Goal: Use online tool/utility: Utilize a website feature to perform a specific function

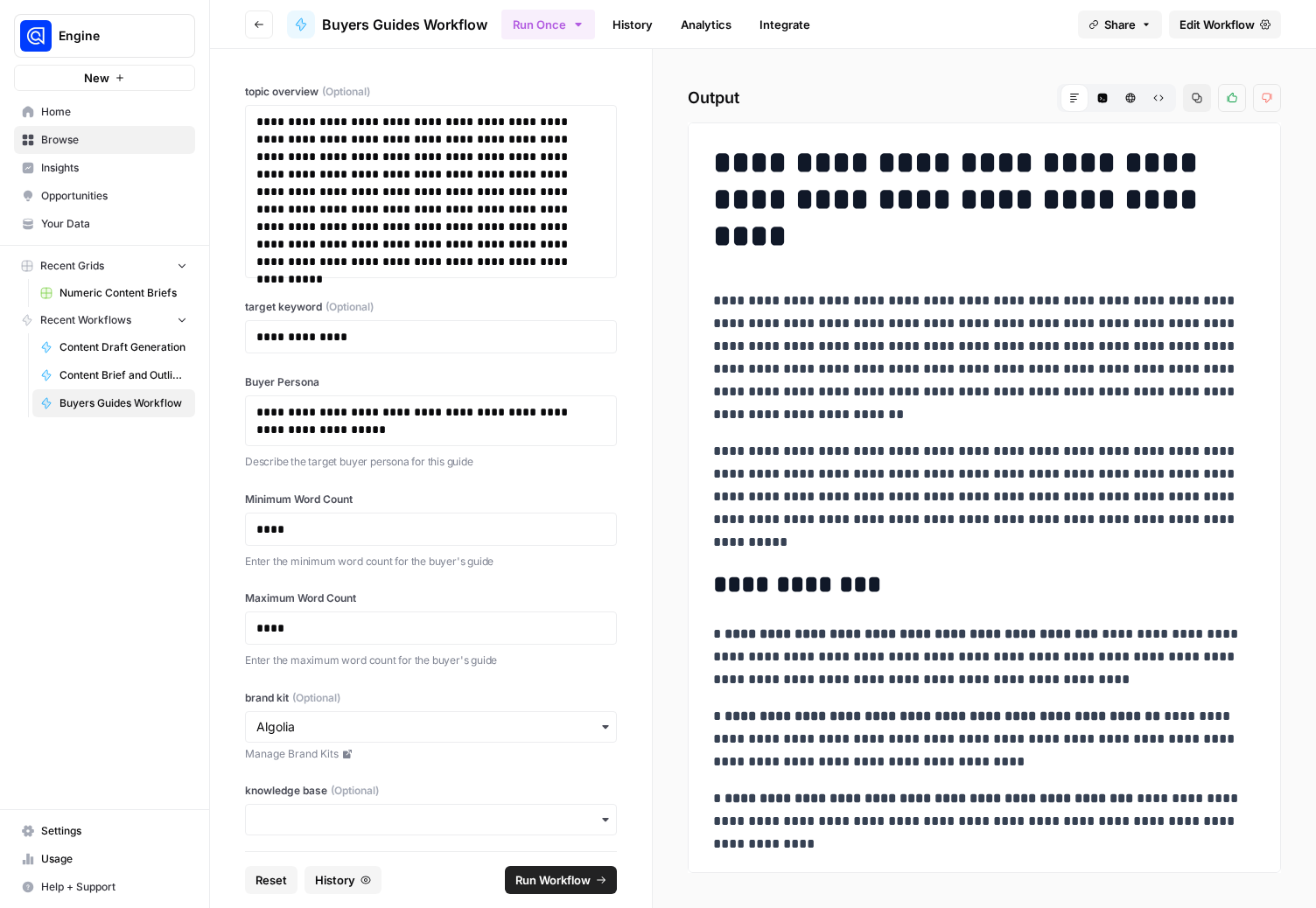
click at [1193, 97] on icon "button" at bounding box center [1198, 99] width 9 height 9
click at [1140, 99] on button "HTML Viewer" at bounding box center [1131, 98] width 28 height 28
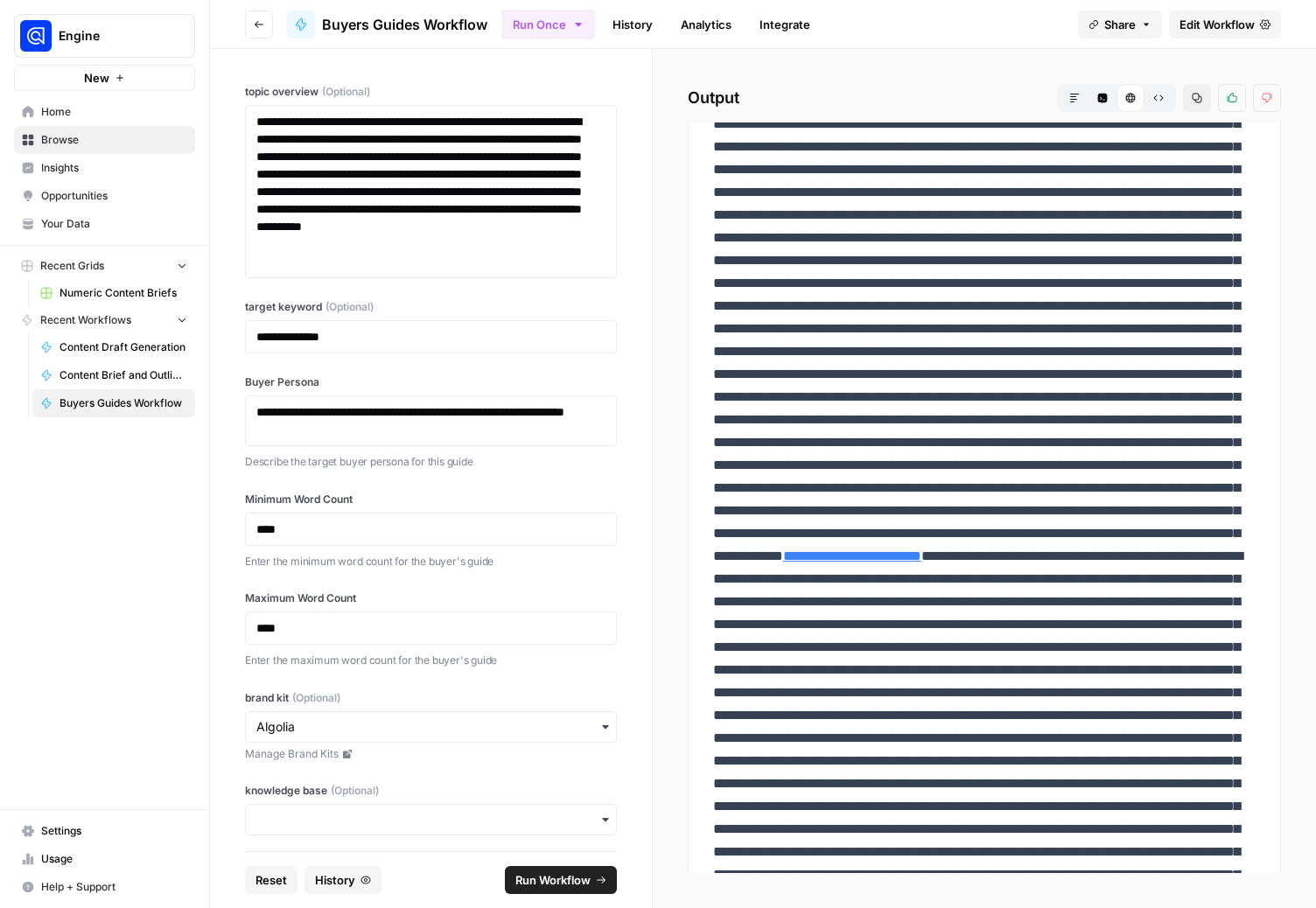
scroll to position [3268, 0]
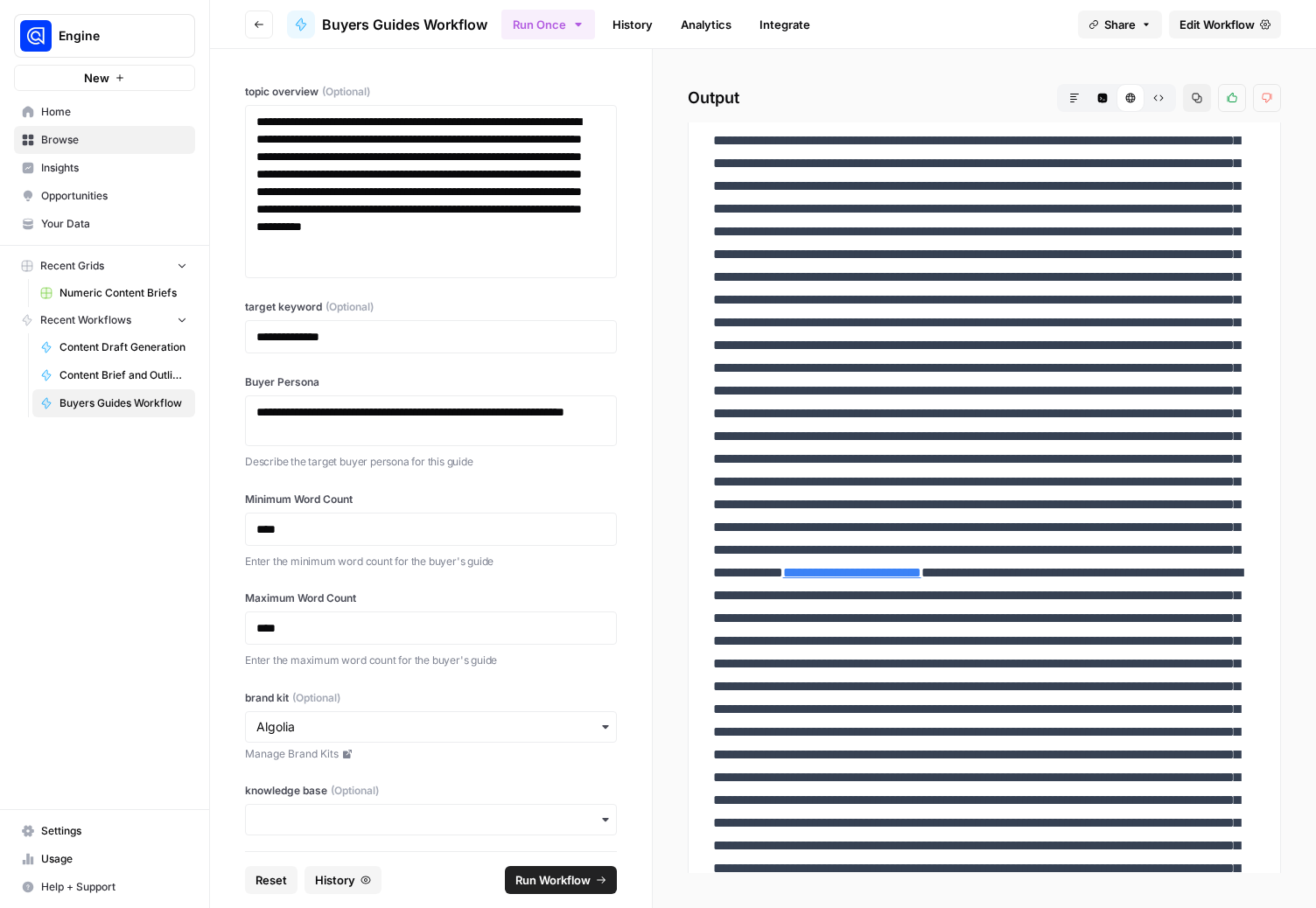
drag, startPoint x: 716, startPoint y: 154, endPoint x: 776, endPoint y: 461, distance: 312.8
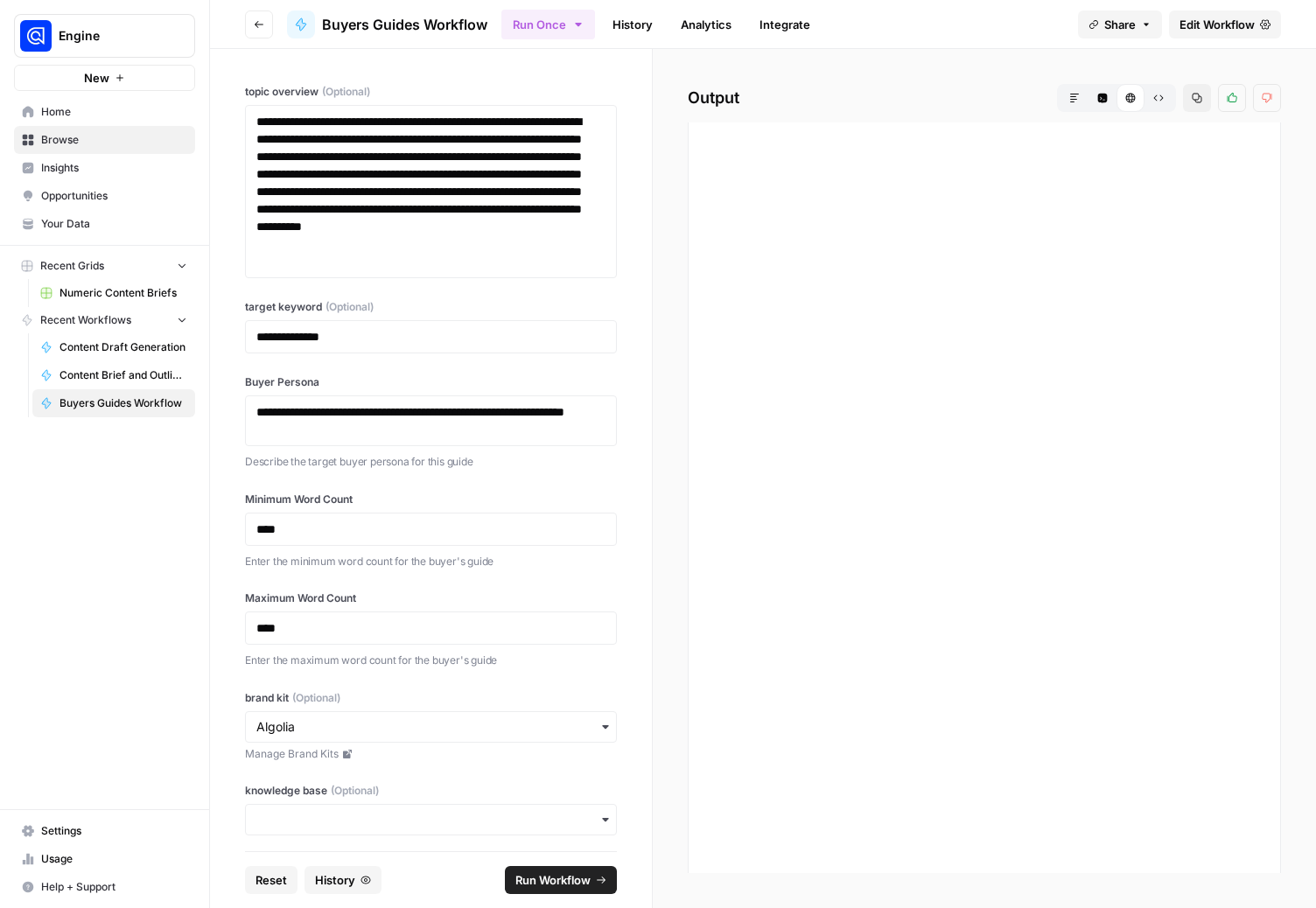
scroll to position [4547, 0]
drag, startPoint x: 988, startPoint y: 527, endPoint x: 1109, endPoint y: 789, distance: 288.6
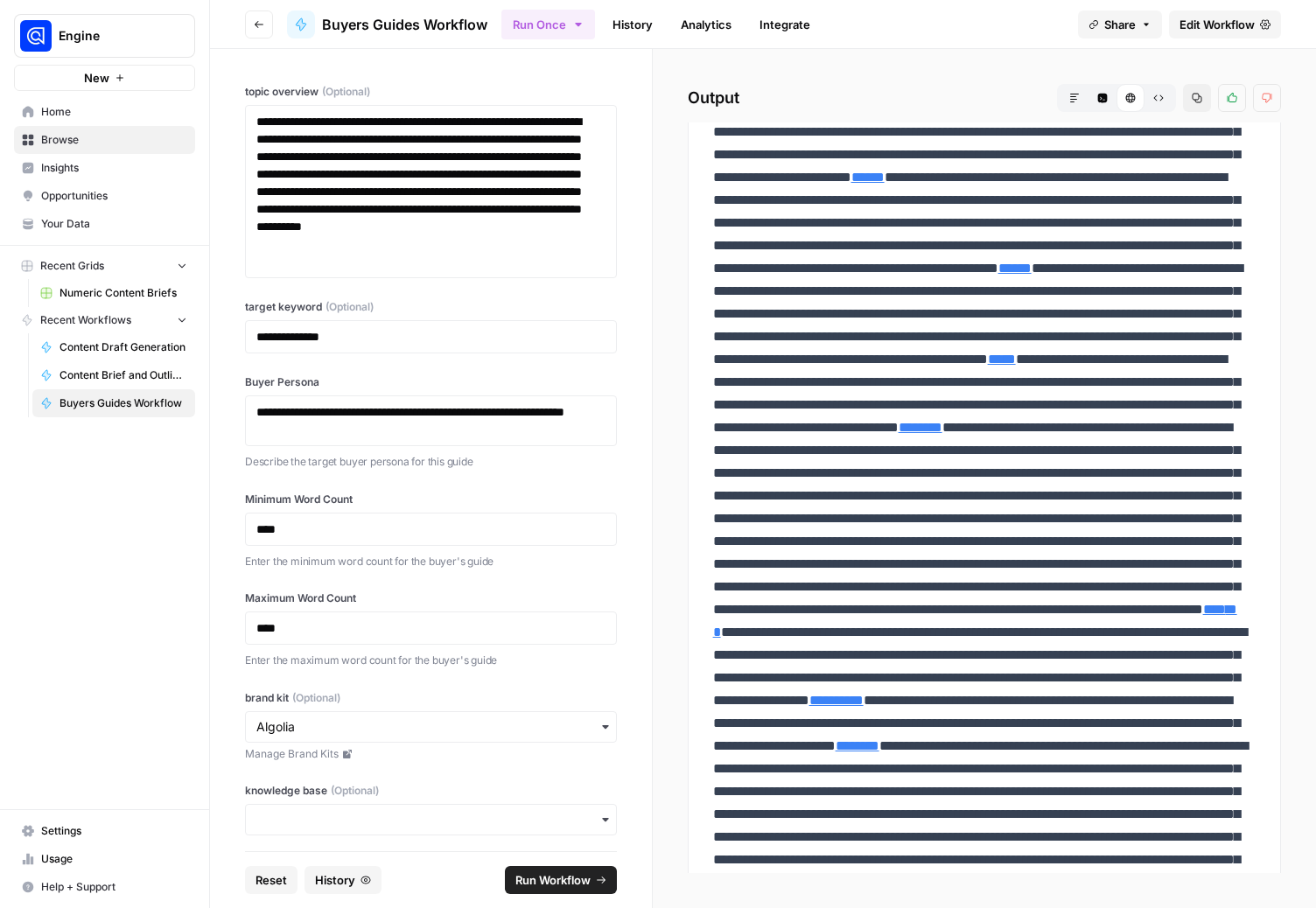
scroll to position [0, 0]
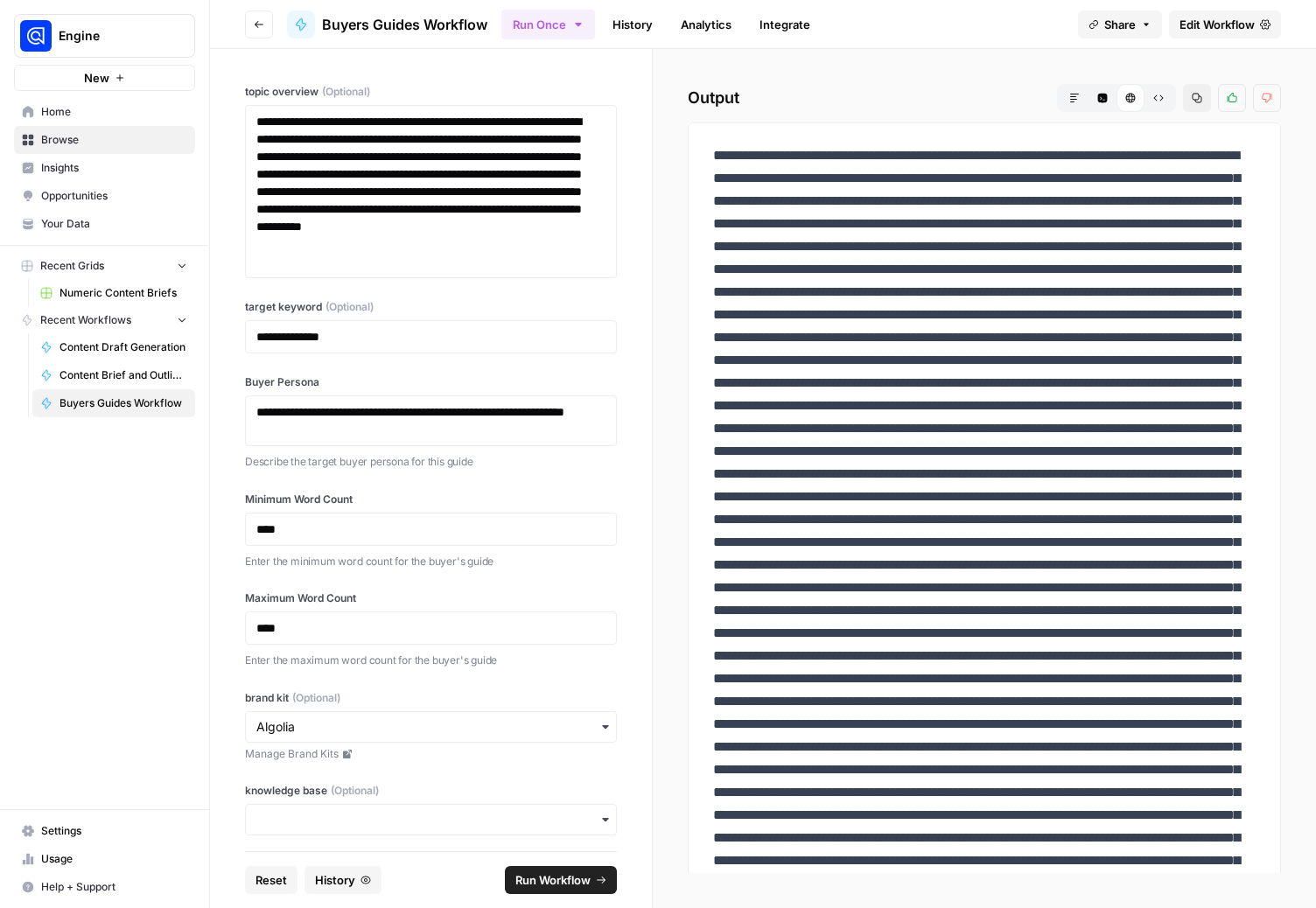
drag, startPoint x: 1084, startPoint y: 840, endPoint x: 702, endPoint y: 156, distance: 783.4
click at [1076, 95] on icon "button" at bounding box center [1074, 98] width 10 height 10
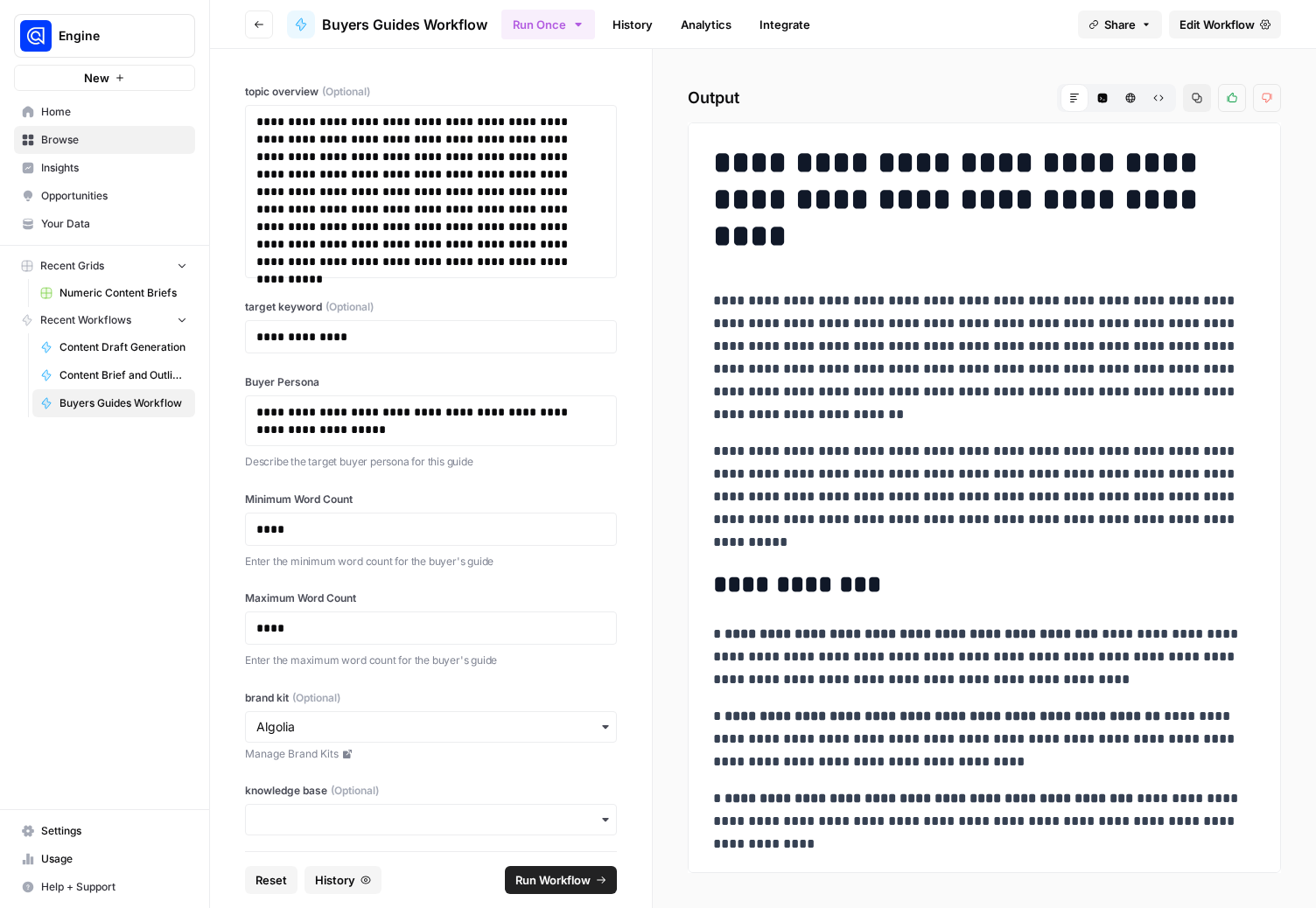
click at [1099, 96] on icon "button" at bounding box center [1103, 99] width 9 height 9
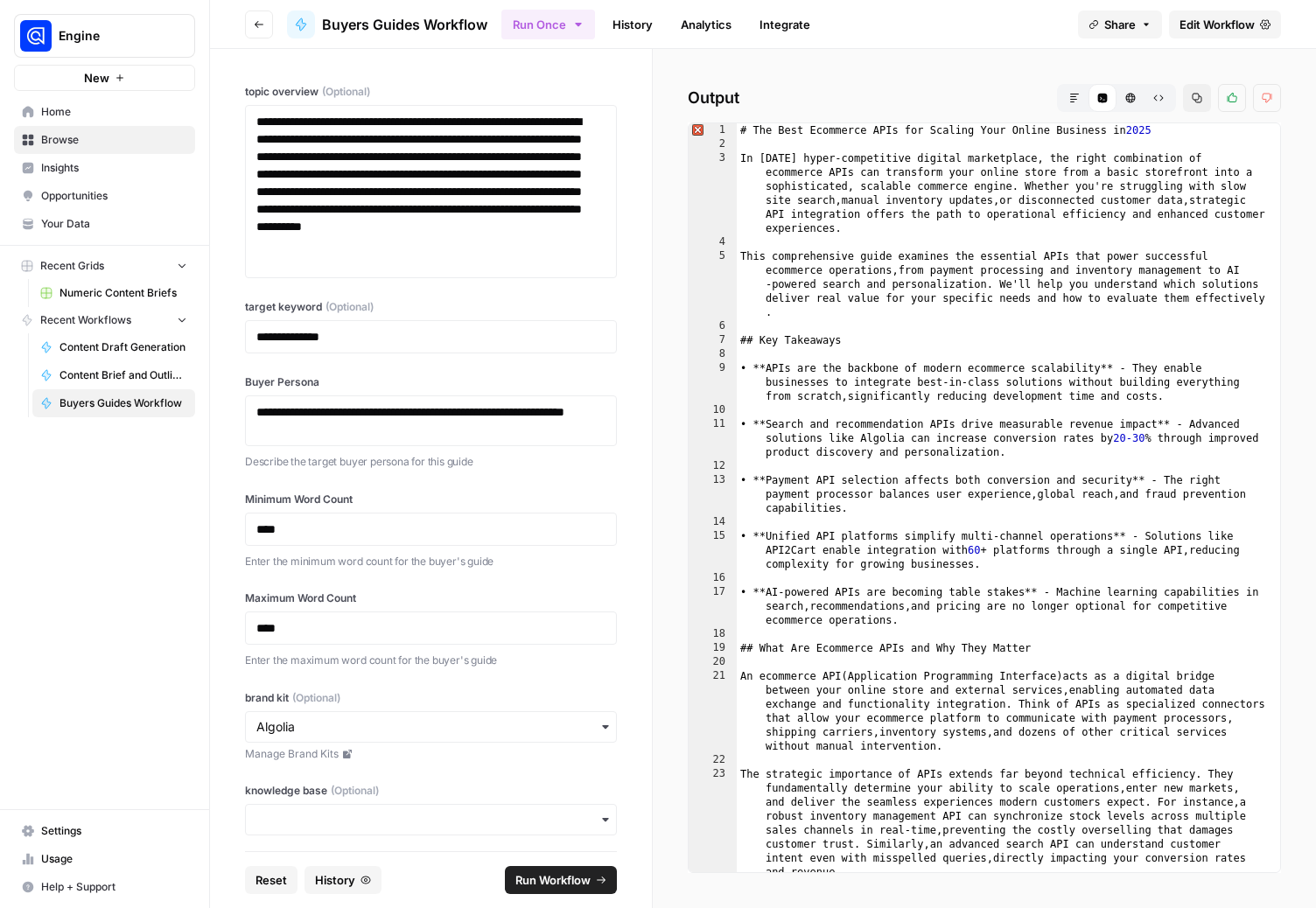
click at [1078, 97] on icon "button" at bounding box center [1074, 98] width 10 height 10
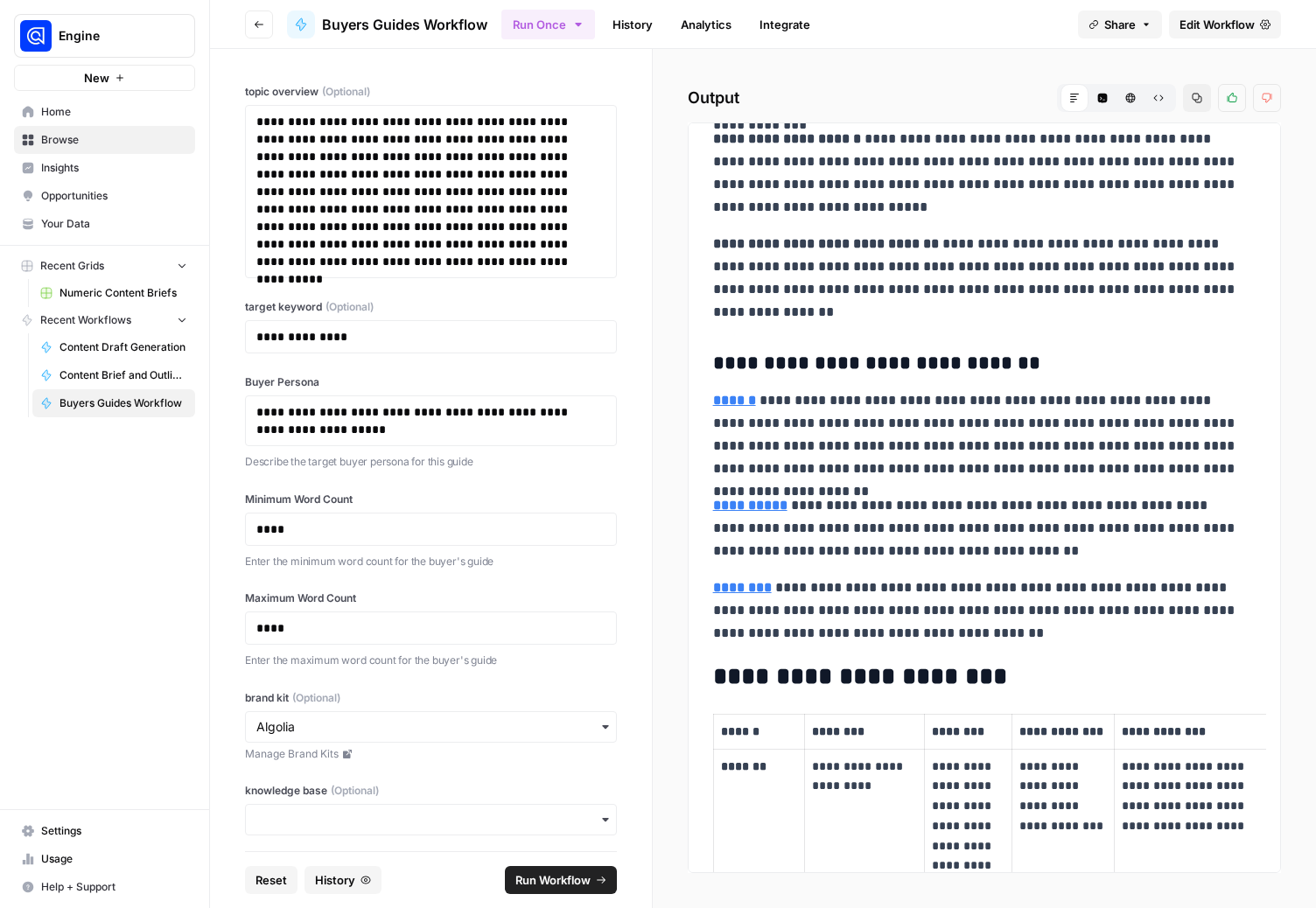
scroll to position [7539, 0]
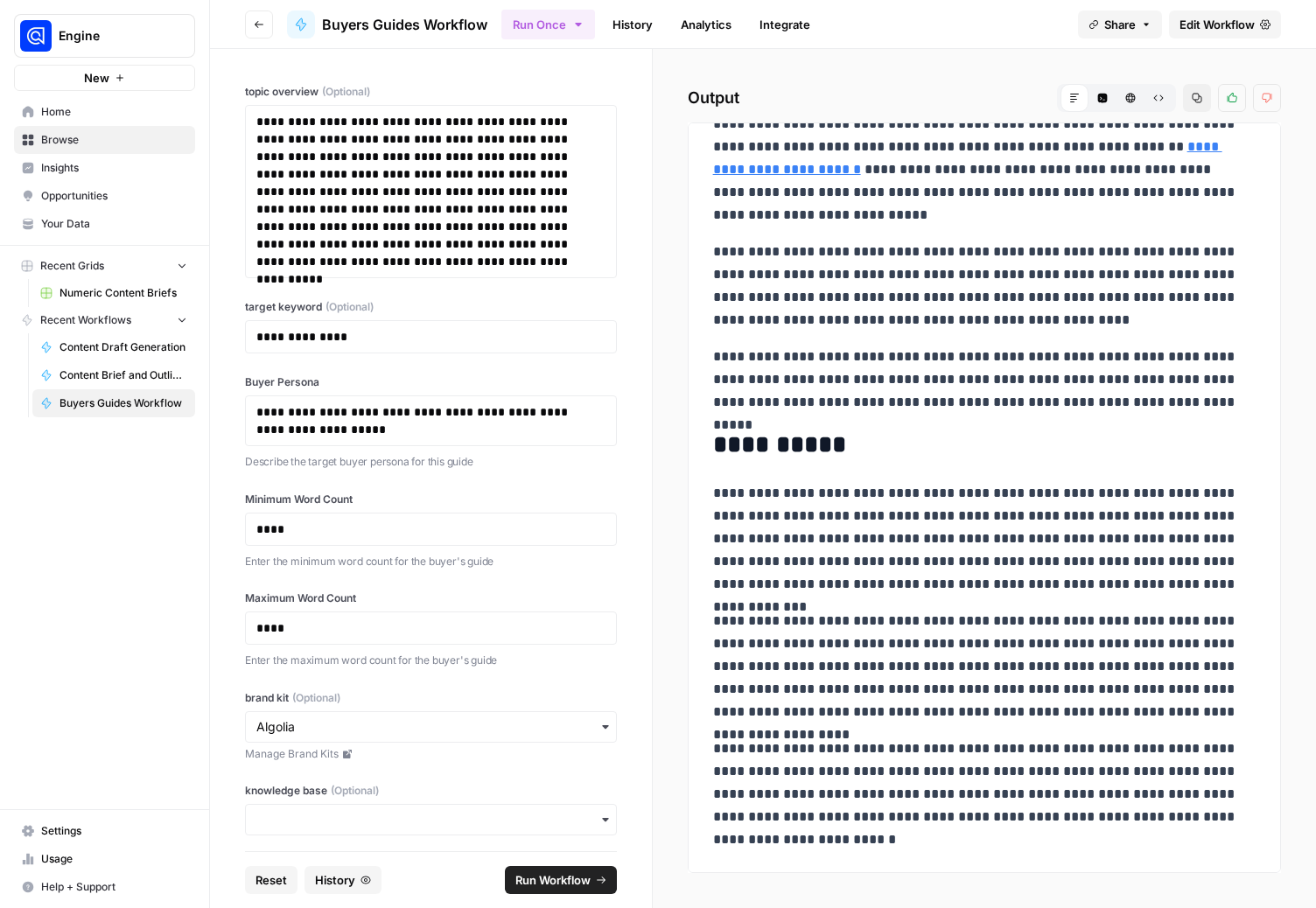
drag, startPoint x: 720, startPoint y: 162, endPoint x: 1127, endPoint y: 820, distance: 773.7
copy div "**********"
